Goal: Navigation & Orientation: Find specific page/section

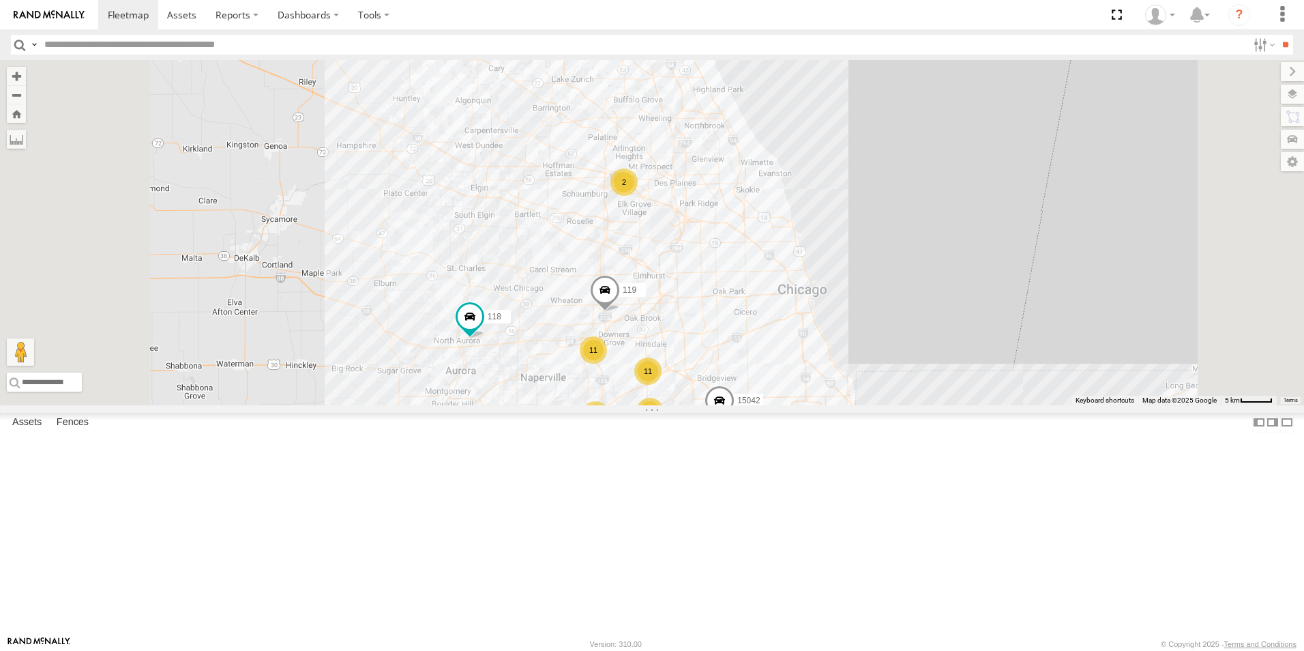
click at [0, 0] on div at bounding box center [0, 0] width 0 height 0
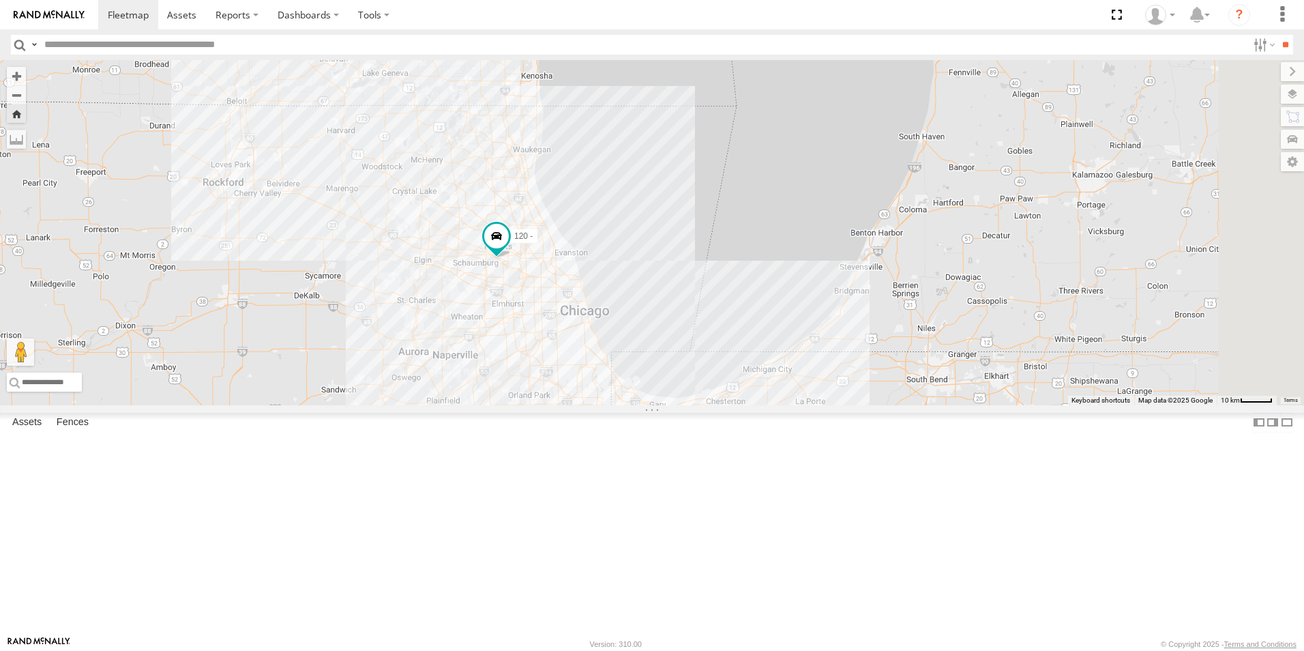
click at [36, 5] on link at bounding box center [49, 14] width 98 height 29
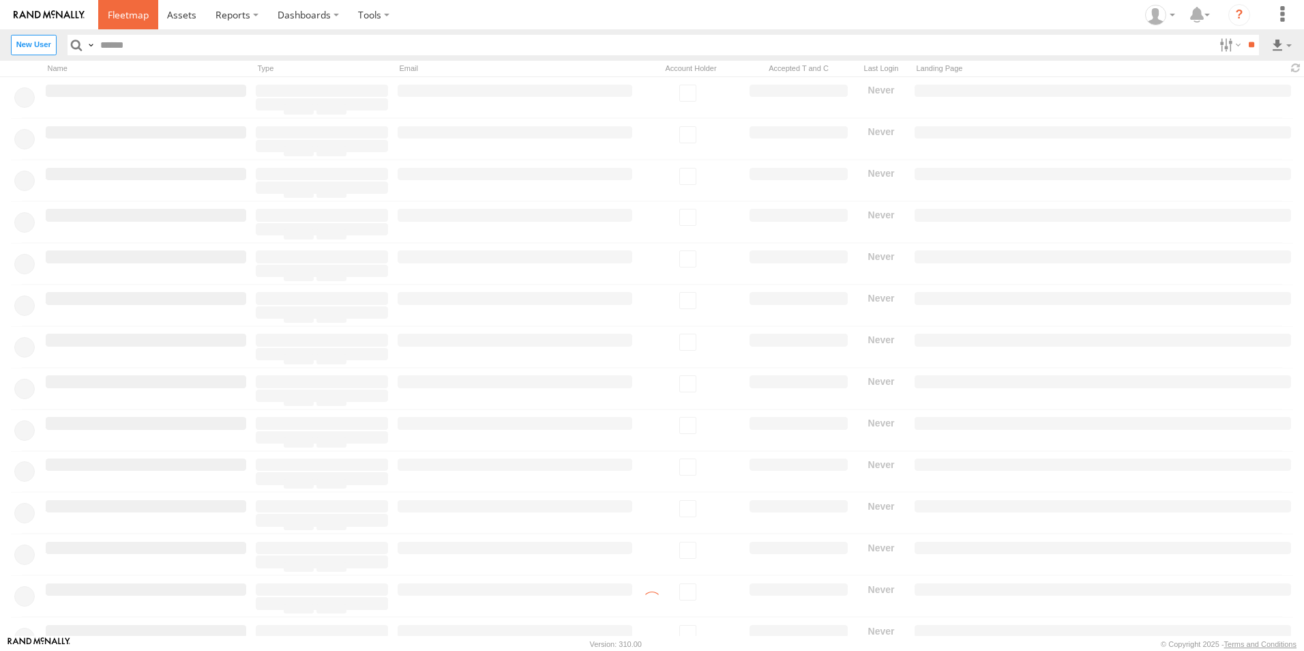
drag, startPoint x: 0, startPoint y: 0, endPoint x: 136, endPoint y: 11, distance: 136.1
click at [136, 11] on span at bounding box center [128, 14] width 41 height 13
